Goal: Task Accomplishment & Management: Use online tool/utility

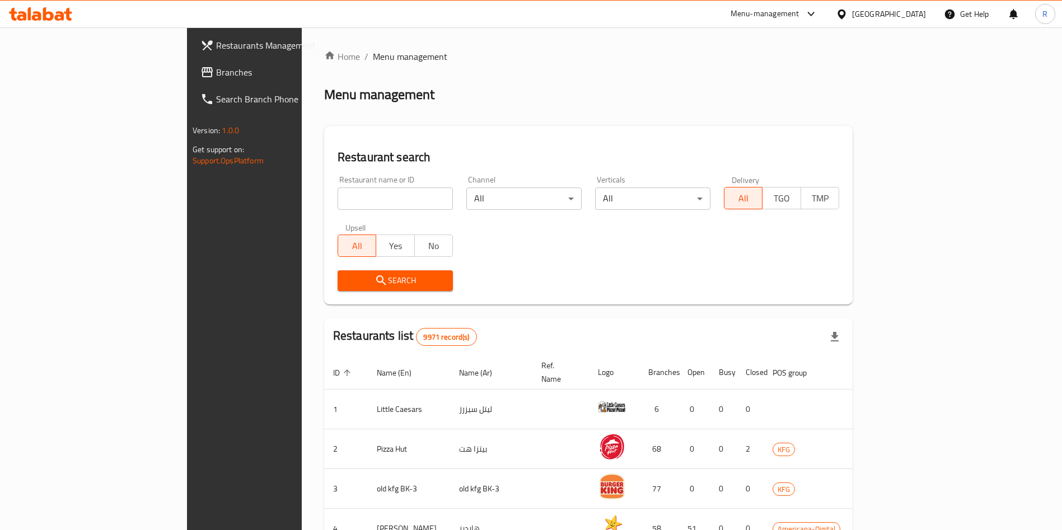
click at [367, 199] on input "search" at bounding box center [395, 199] width 115 height 22
type input "pecan"
click button "Search" at bounding box center [395, 280] width 115 height 21
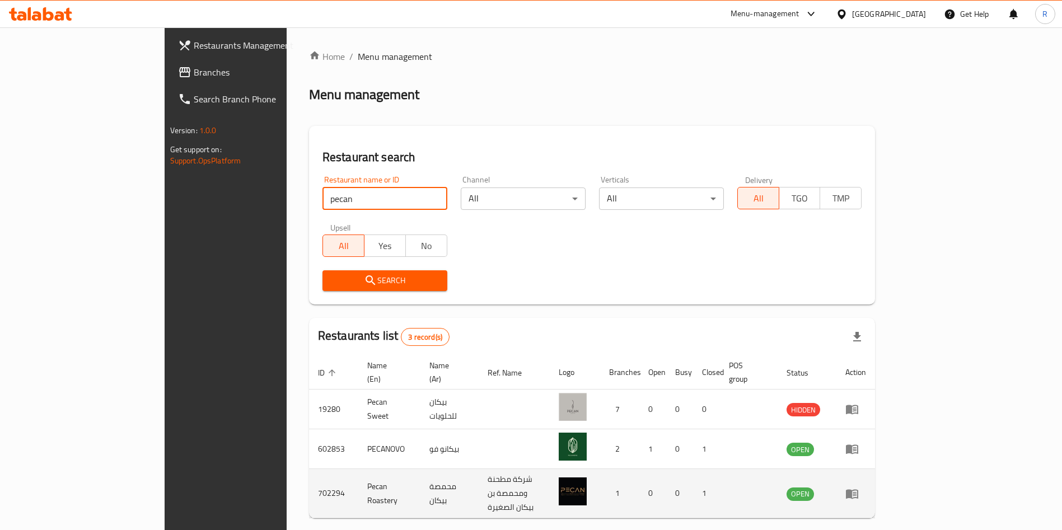
click at [858, 489] on icon "enhanced table" at bounding box center [852, 494] width 12 height 10
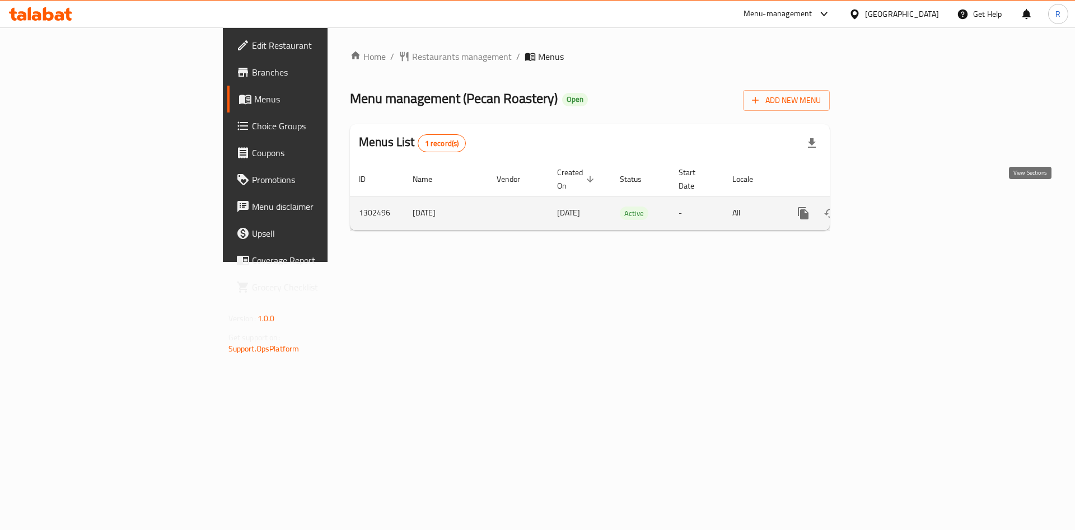
click at [891, 207] on icon "enhanced table" at bounding box center [883, 213] width 13 height 13
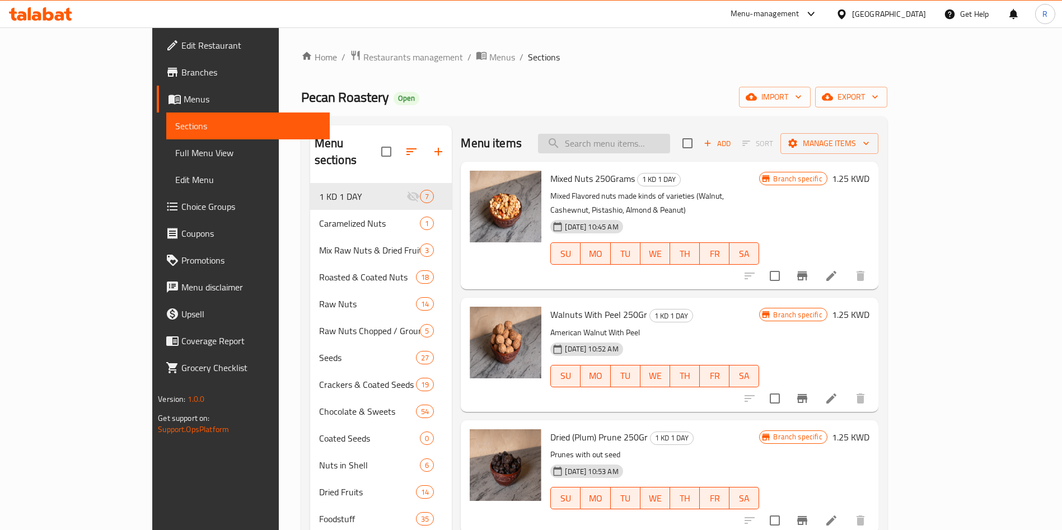
click at [670, 143] on input "search" at bounding box center [604, 144] width 132 height 20
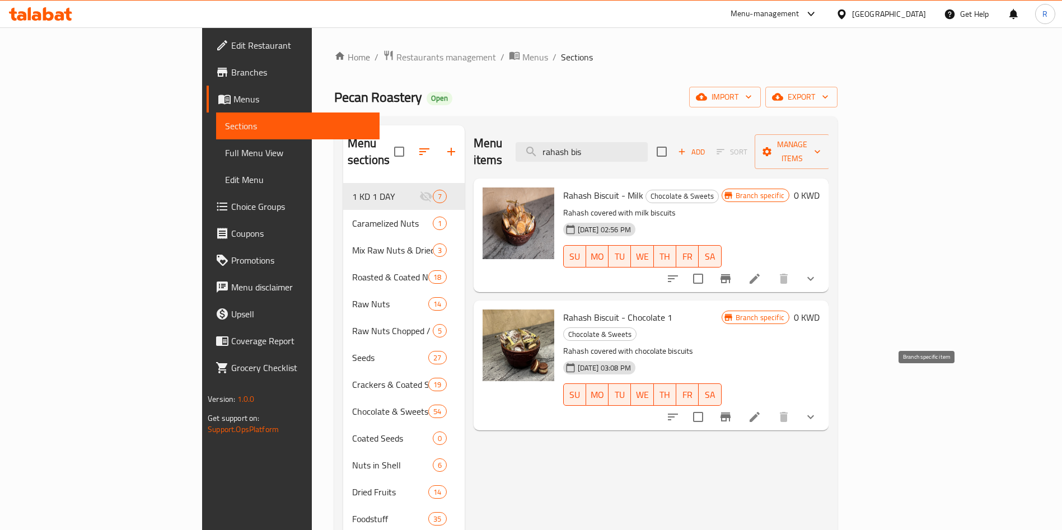
type input "rahash bis"
click at [739, 404] on button "Branch-specific-item" at bounding box center [725, 417] width 27 height 27
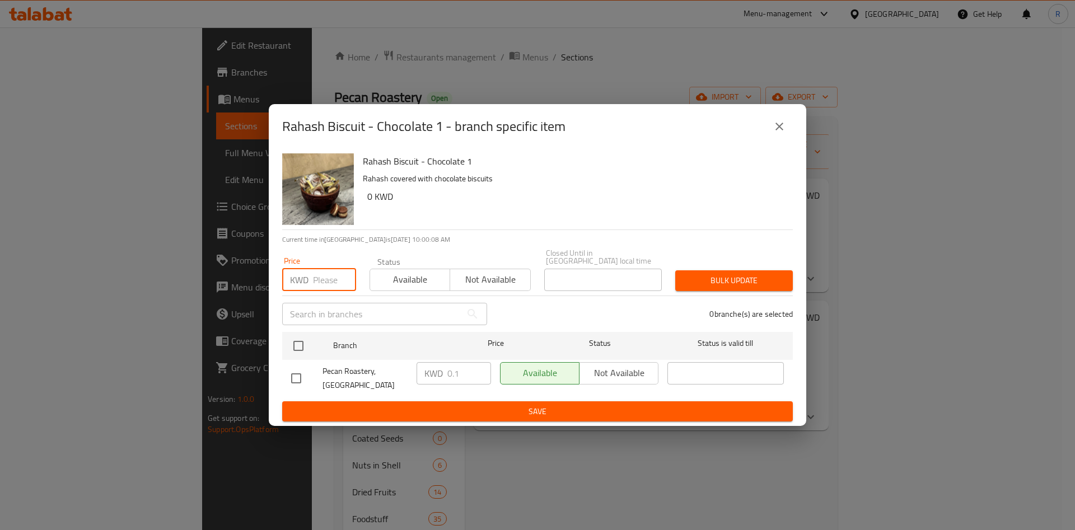
click at [316, 287] on input "number" at bounding box center [334, 280] width 43 height 22
type input "0"
click at [298, 350] on input "checkbox" at bounding box center [299, 346] width 24 height 24
checkbox input "true"
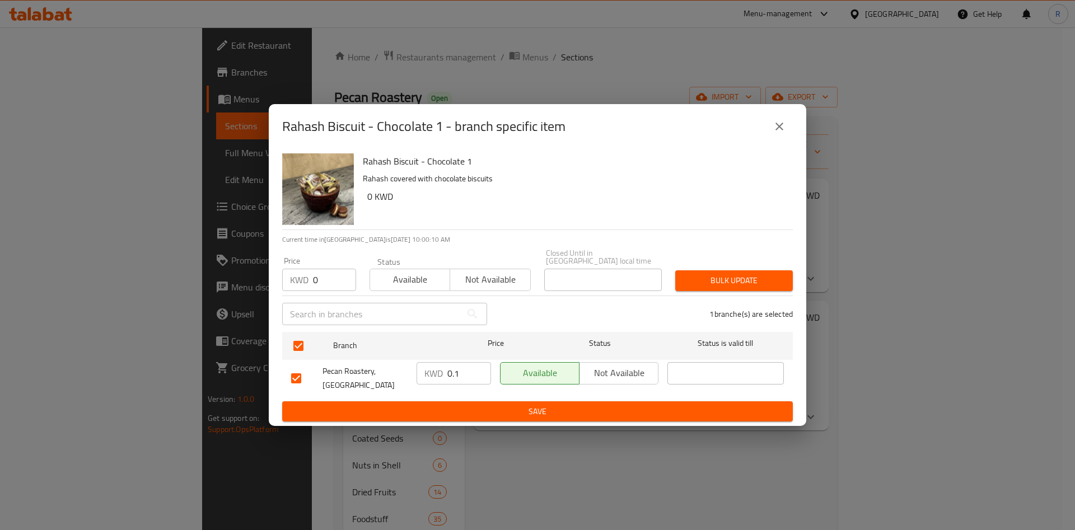
click at [747, 287] on span "Bulk update" at bounding box center [734, 281] width 100 height 14
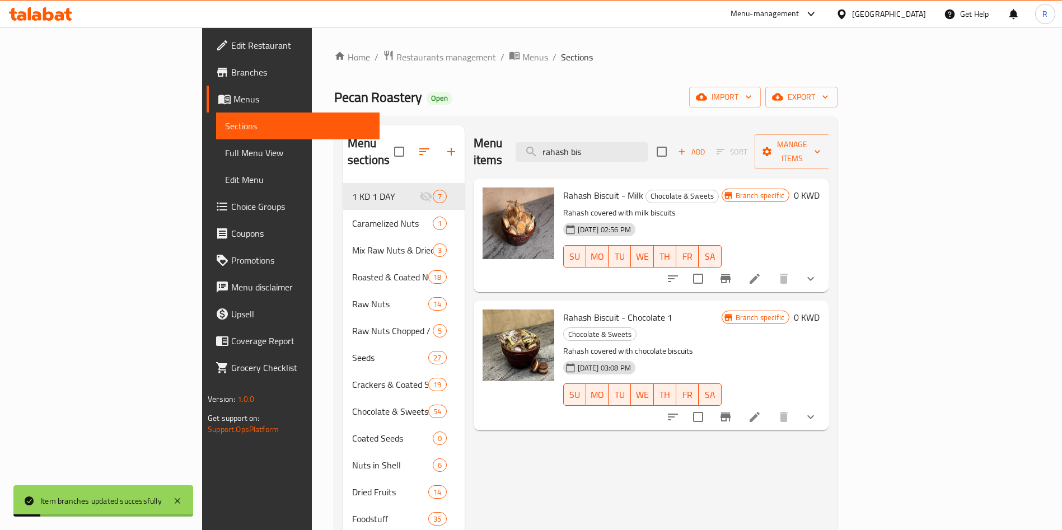
click at [732, 410] on icon "Branch-specific-item" at bounding box center [725, 416] width 13 height 13
